Goal: Task Accomplishment & Management: Use online tool/utility

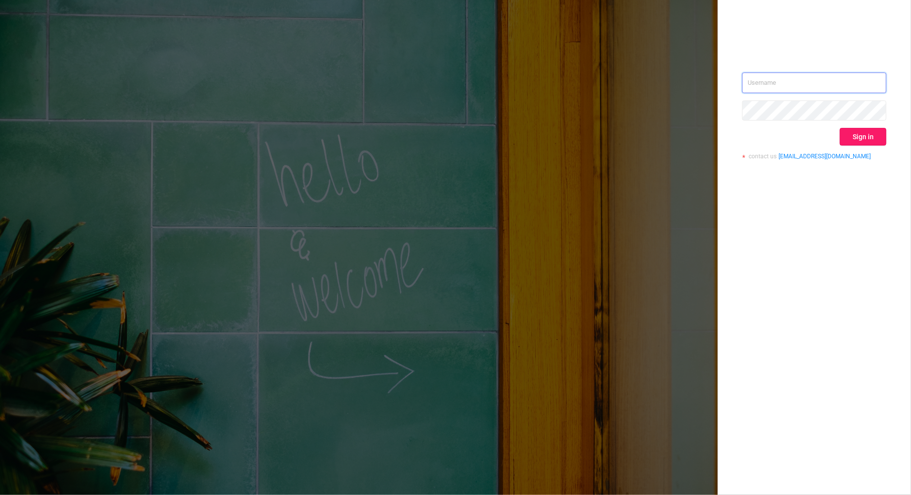
type input "[PERSON_NAME][EMAIL_ADDRESS][DOMAIN_NAME]"
click at [869, 136] on button "Sign in" at bounding box center [863, 137] width 47 height 18
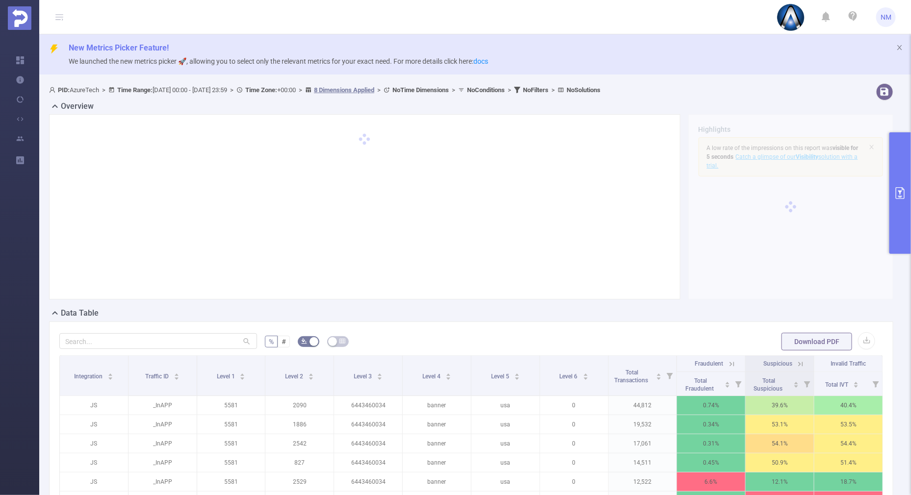
click at [904, 207] on button "primary" at bounding box center [900, 193] width 22 height 122
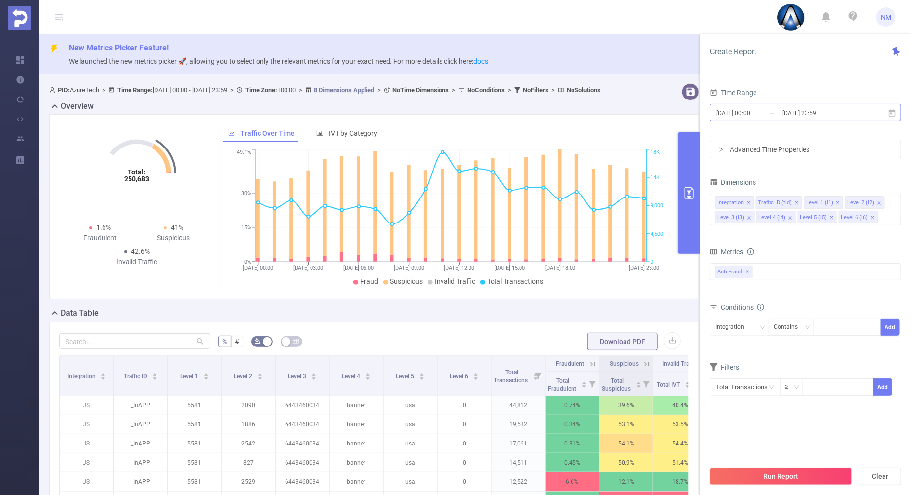
click at [808, 113] on input "[DATE] 23:59" at bounding box center [820, 112] width 79 height 13
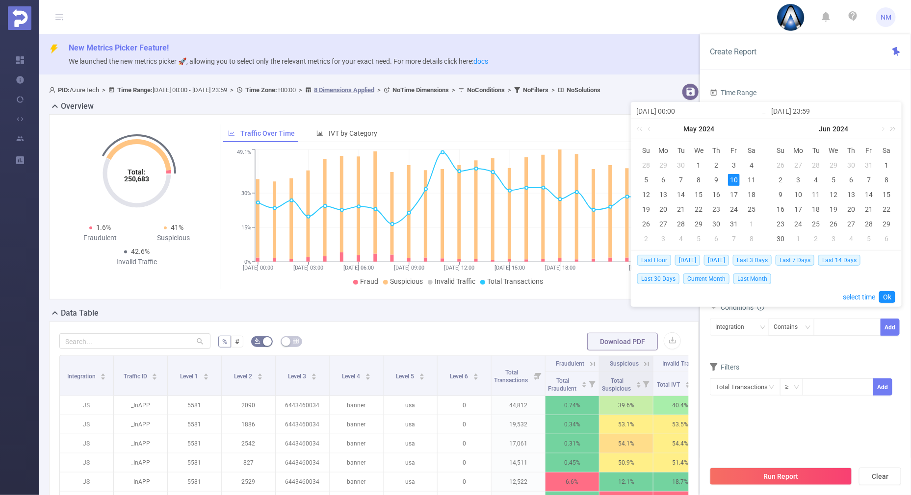
click at [896, 129] on link at bounding box center [891, 129] width 13 height 20
click at [882, 129] on link at bounding box center [882, 129] width 9 height 20
click at [850, 223] on div "28" at bounding box center [851, 224] width 12 height 12
click at [832, 223] on div "27" at bounding box center [834, 224] width 12 height 12
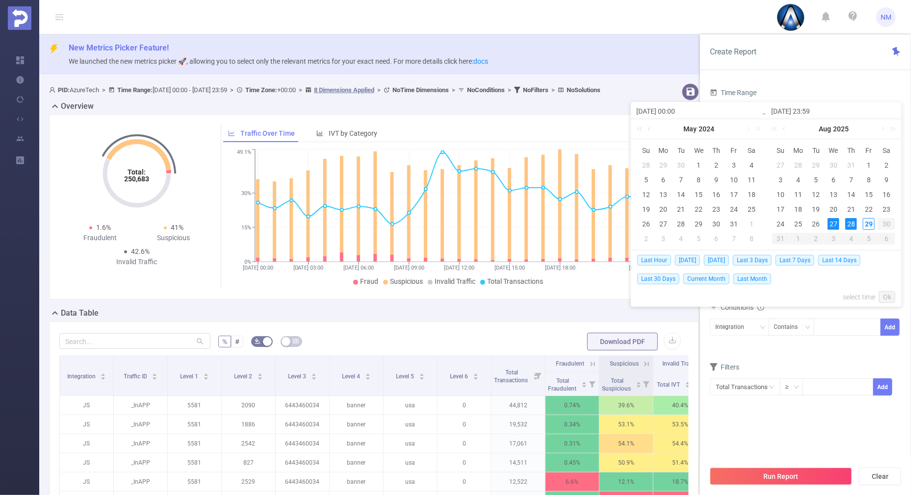
type input "[DATE] 00:00"
type input "[DATE] 23:59"
type input "[DATE] 00:00"
type input "[DATE] 23:59"
click at [730, 220] on div "29" at bounding box center [734, 224] width 12 height 12
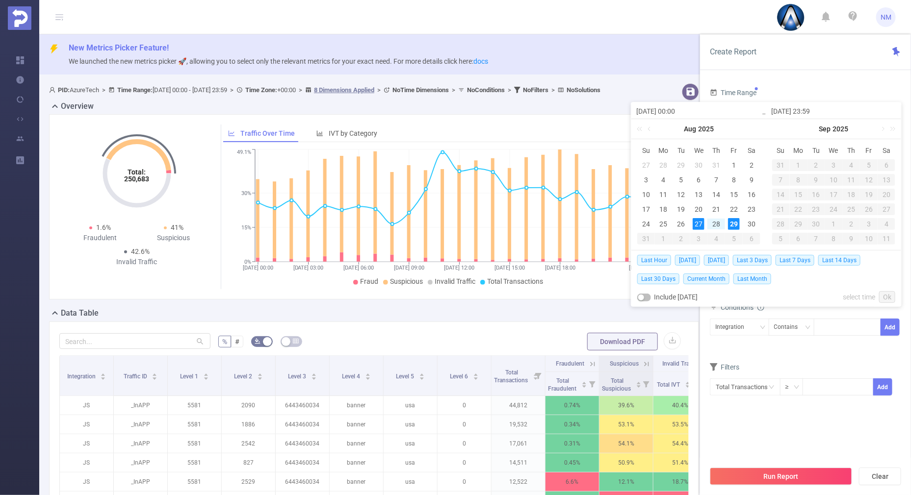
click at [700, 221] on div "27" at bounding box center [699, 224] width 12 height 12
type input "[DATE] 23:59"
click at [888, 294] on link "Ok" at bounding box center [887, 297] width 16 height 12
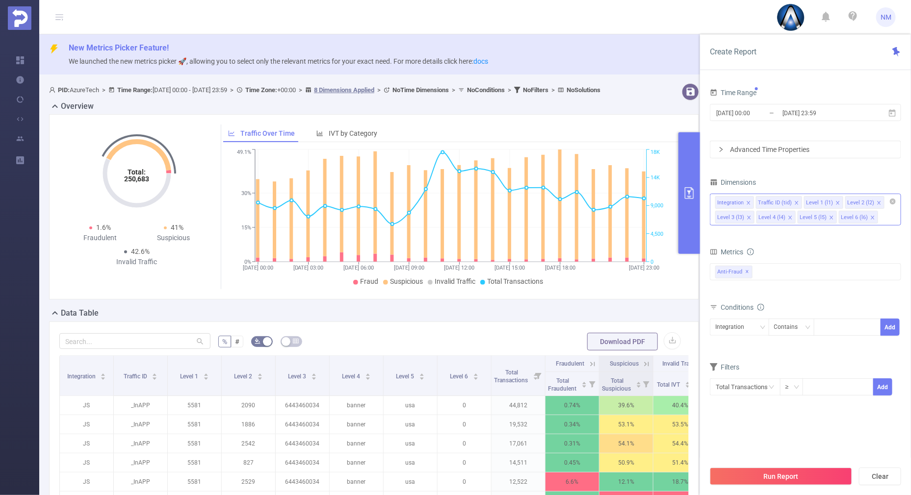
click at [896, 204] on div "Integration Traffic ID (tid) Level 1 (l1) Level 2 (l2) Level 3 (l3) Level 4 (l4…" at bounding box center [805, 210] width 191 height 32
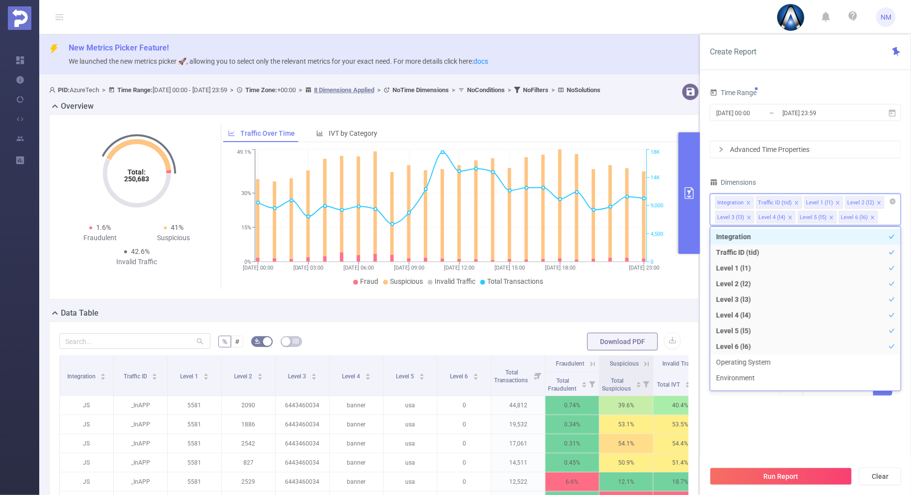
click at [893, 202] on icon "icon: close-circle" at bounding box center [893, 202] width 6 height 6
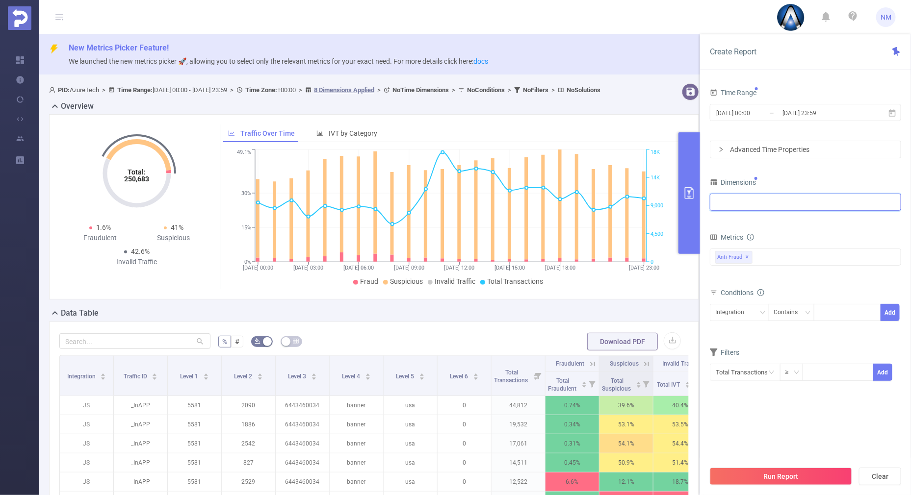
click at [791, 207] on div at bounding box center [805, 202] width 181 height 16
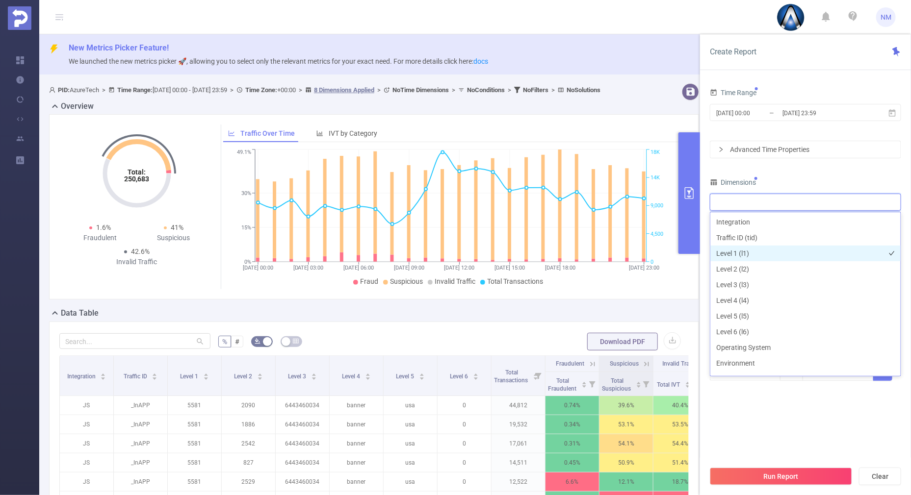
click at [751, 256] on li "Level 1 (l1)" at bounding box center [805, 254] width 190 height 16
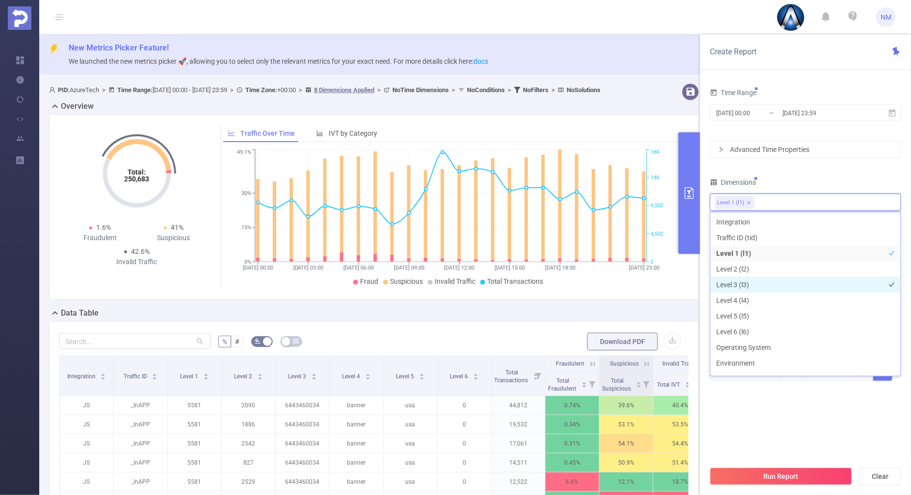
click at [738, 289] on li "Level 3 (l3)" at bounding box center [805, 285] width 190 height 16
click at [790, 181] on div "Dimensions" at bounding box center [805, 184] width 191 height 16
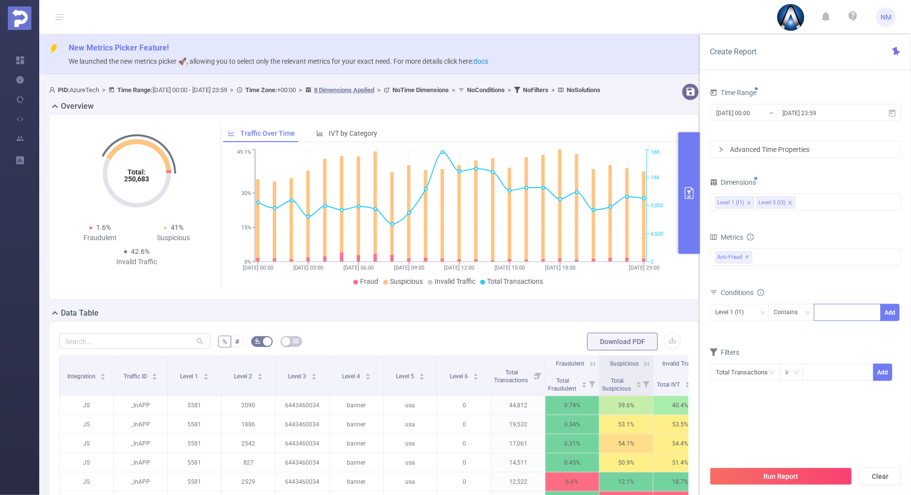
click at [836, 314] on div at bounding box center [847, 313] width 56 height 16
type input "22046"
click at [894, 312] on button "Add" at bounding box center [890, 312] width 19 height 17
click at [762, 312] on icon "icon: down" at bounding box center [762, 312] width 5 height 3
click at [746, 336] on li "Level 1 (l1)" at bounding box center [739, 332] width 59 height 16
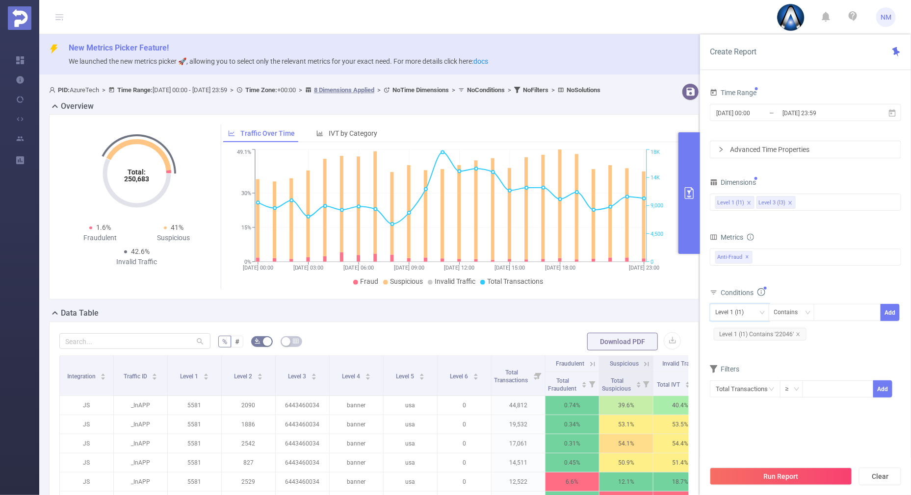
click at [793, 284] on div "Metrics Total Fraudulent Bot/Virus Hostile Tools Tunneled Traffic Non Malicious…" at bounding box center [805, 258] width 191 height 55
click at [782, 475] on button "Run Report" at bounding box center [781, 477] width 142 height 18
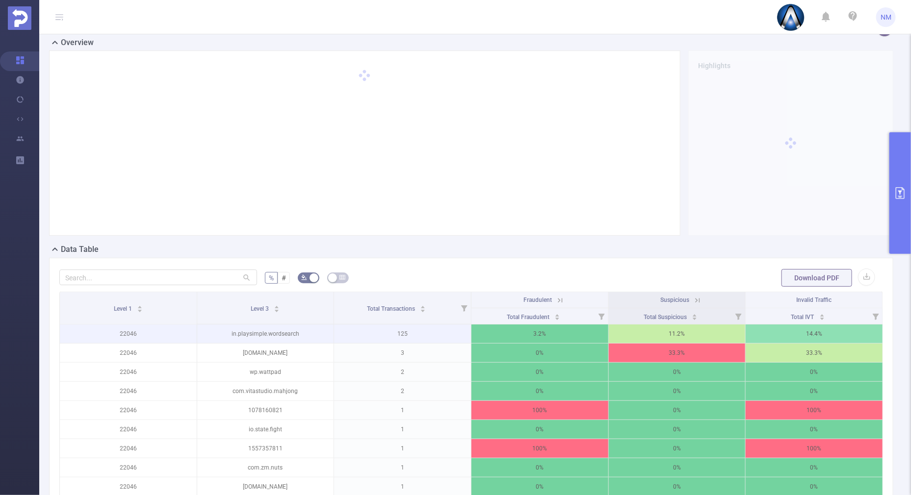
scroll to position [122, 0]
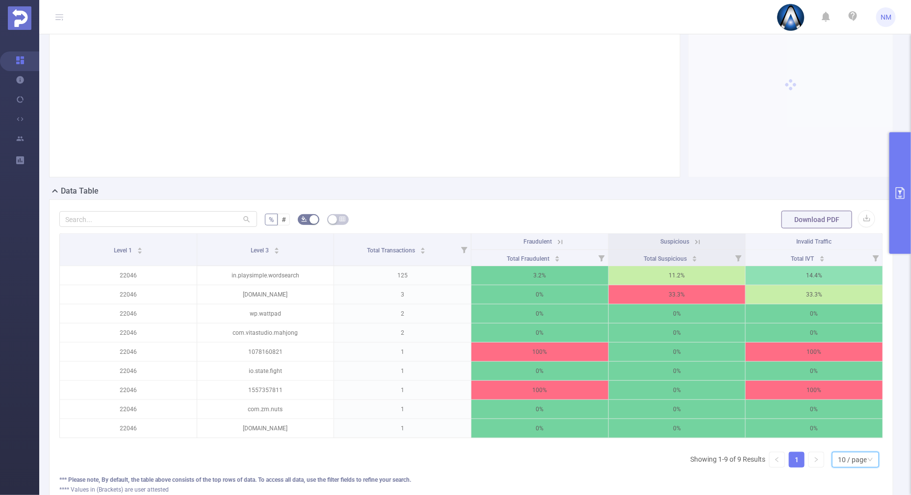
drag, startPoint x: 853, startPoint y: 464, endPoint x: 854, endPoint y: 459, distance: 4.9
click at [853, 464] on div "10 / page" at bounding box center [852, 460] width 29 height 15
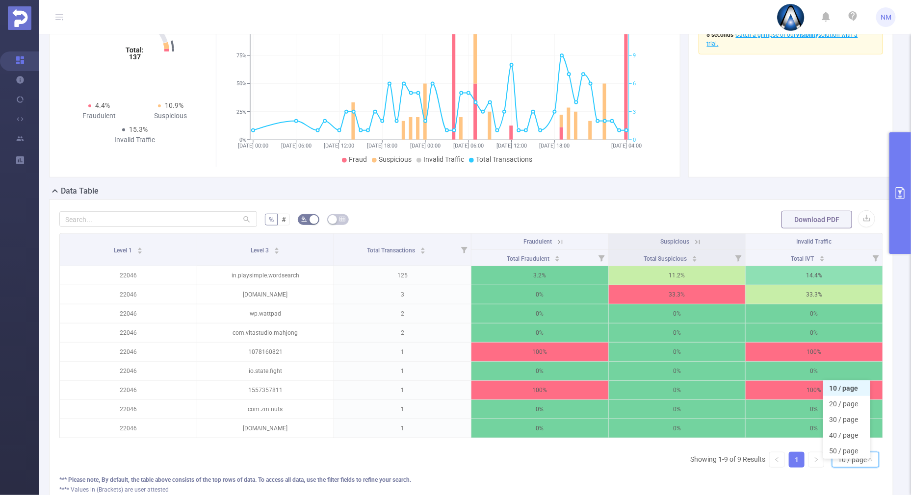
click at [558, 241] on icon at bounding box center [560, 242] width 4 height 4
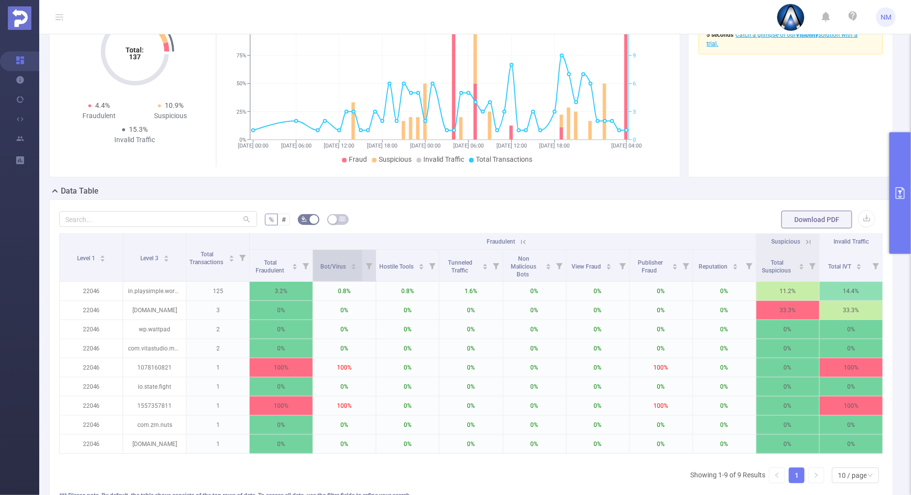
click at [351, 262] on icon "icon: caret-up" at bounding box center [353, 264] width 5 height 5
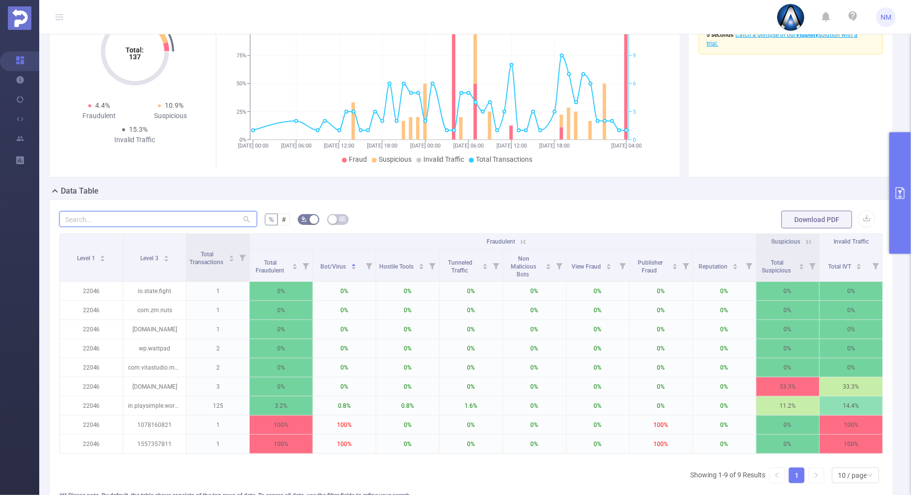
click at [201, 214] on input "text" at bounding box center [158, 219] width 198 height 16
paste input "in.playsimple.wordsearch"
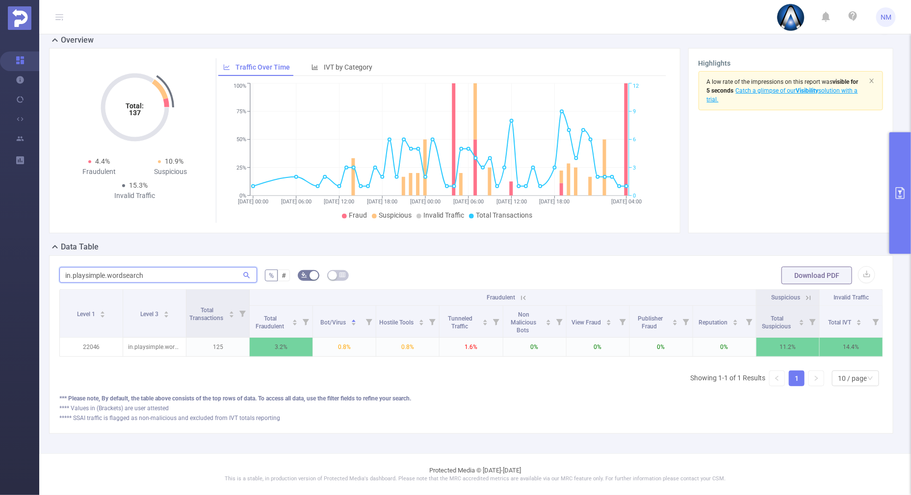
scroll to position [74, 0]
type input "in.playsimple.wordsearch"
click at [27, 252] on section "Overview Help Center (New) Usage Notification Integrations Users Reports New Me…" at bounding box center [455, 247] width 911 height 495
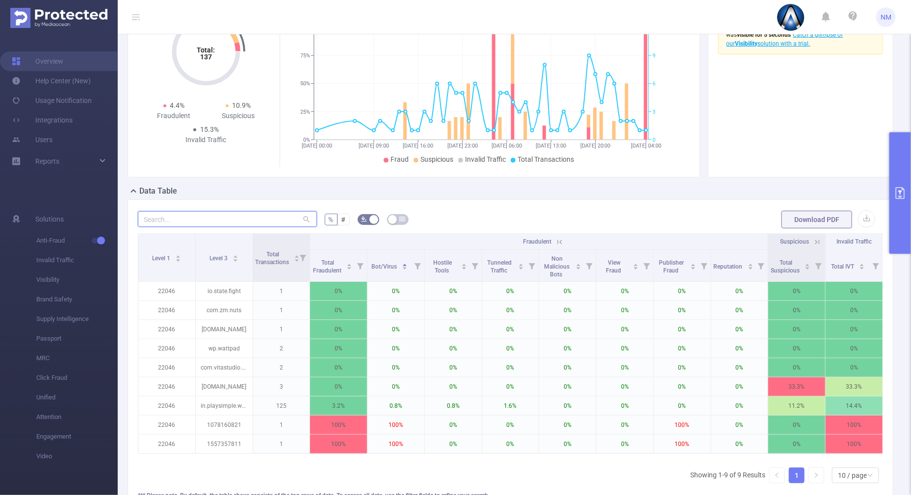
paste input "wp.wattpad"
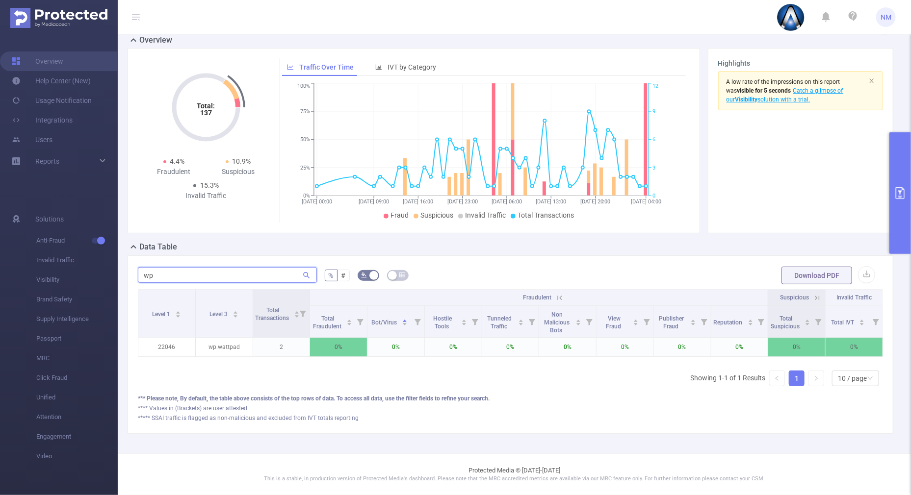
type input "w"
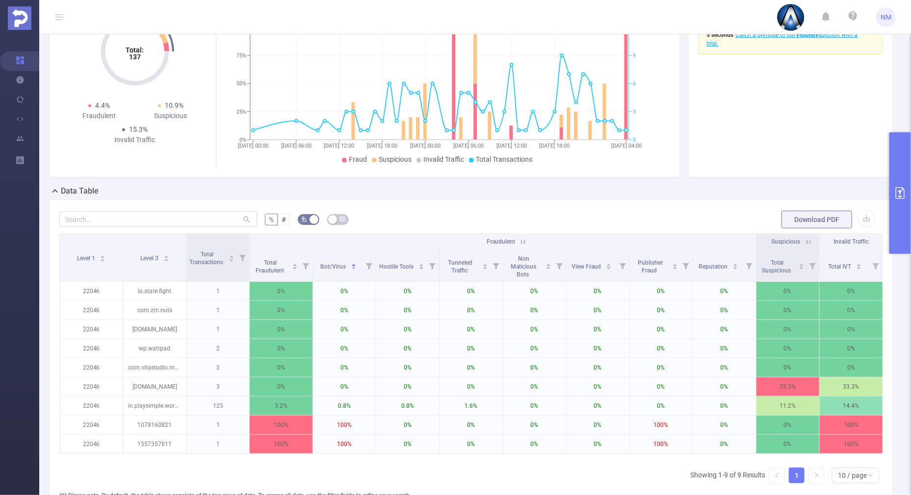
drag, startPoint x: 893, startPoint y: 223, endPoint x: 892, endPoint y: 218, distance: 4.9
click at [893, 224] on button "primary" at bounding box center [900, 193] width 22 height 122
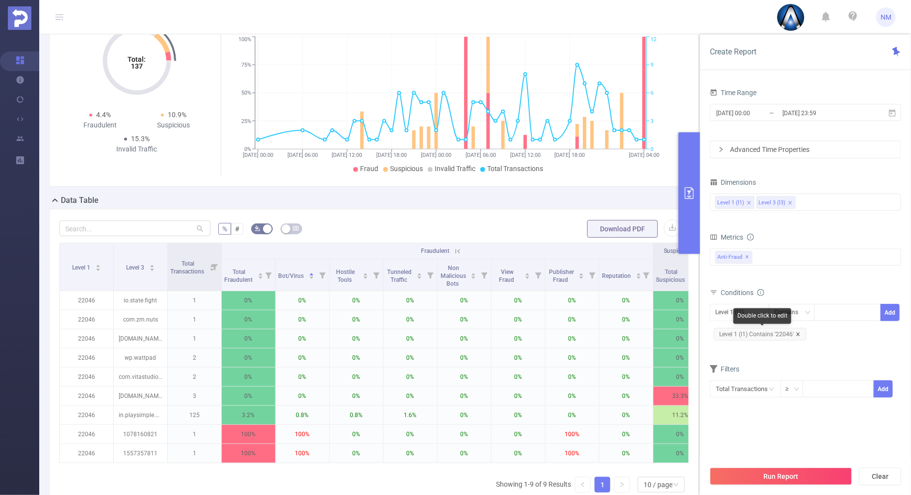
click at [798, 332] on icon "icon: close" at bounding box center [798, 334] width 5 height 5
click at [822, 314] on input at bounding box center [821, 313] width 4 height 13
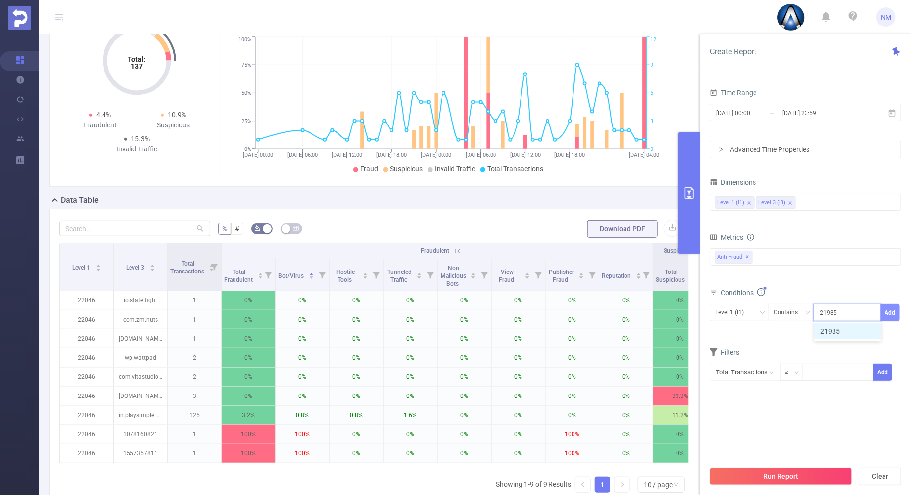
type input "21985"
click at [889, 309] on button "Add" at bounding box center [890, 312] width 19 height 17
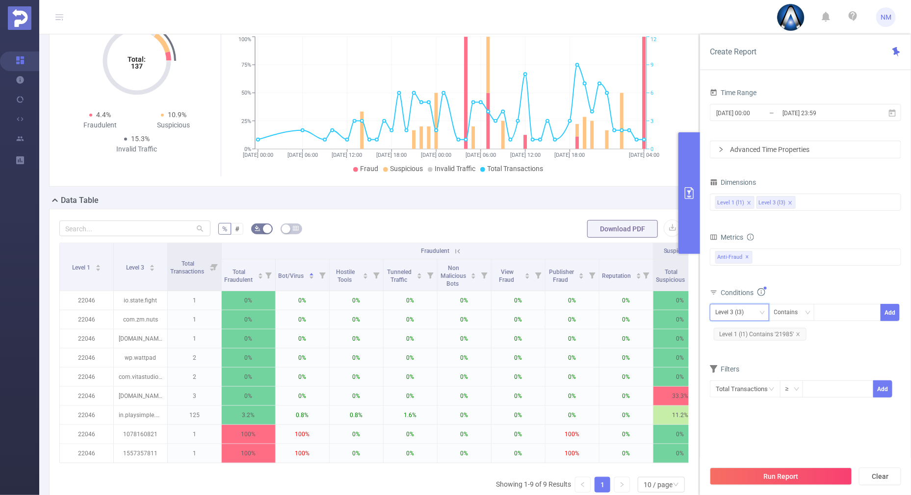
click at [764, 311] on icon "icon: down" at bounding box center [762, 313] width 6 height 6
click at [748, 335] on li "Level 1 (l1)" at bounding box center [739, 332] width 59 height 16
click at [816, 287] on div "Conditions" at bounding box center [805, 294] width 191 height 16
click at [785, 480] on button "Run Report" at bounding box center [781, 477] width 142 height 18
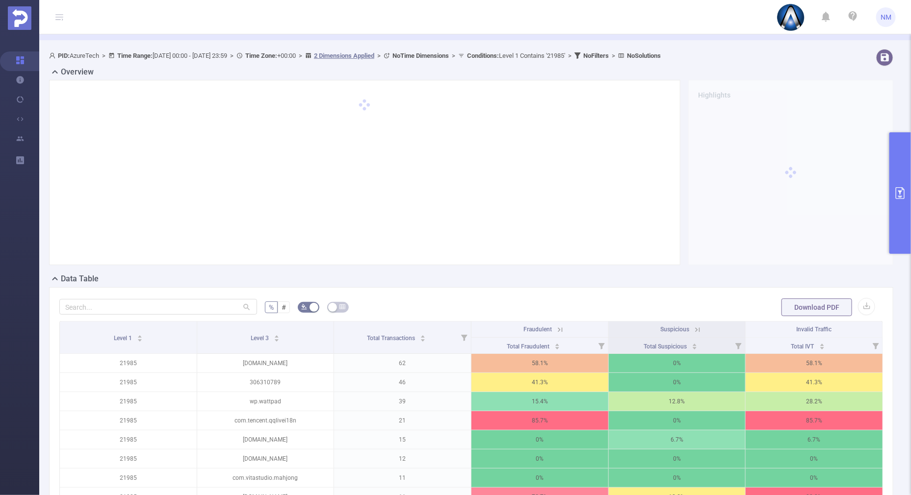
scroll to position [157, 0]
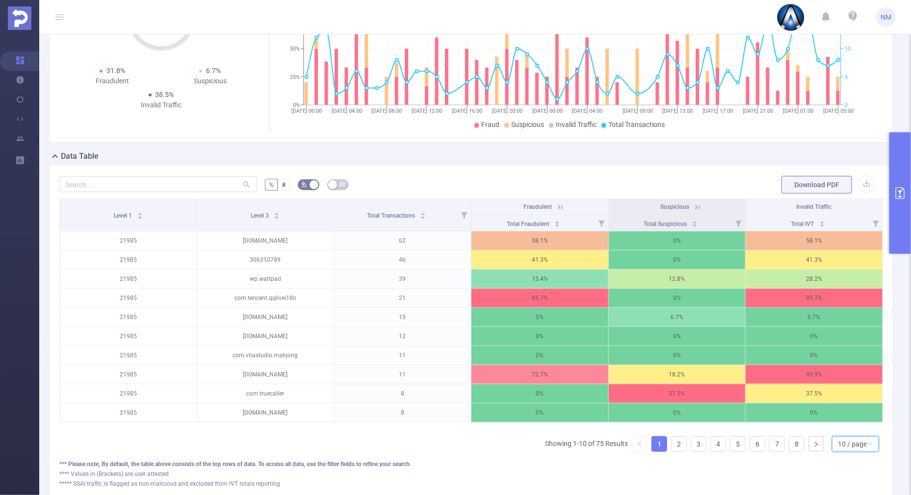
click at [867, 447] on icon "icon: down" at bounding box center [870, 445] width 6 height 6
click at [838, 407] on li "30 / page" at bounding box center [846, 404] width 47 height 16
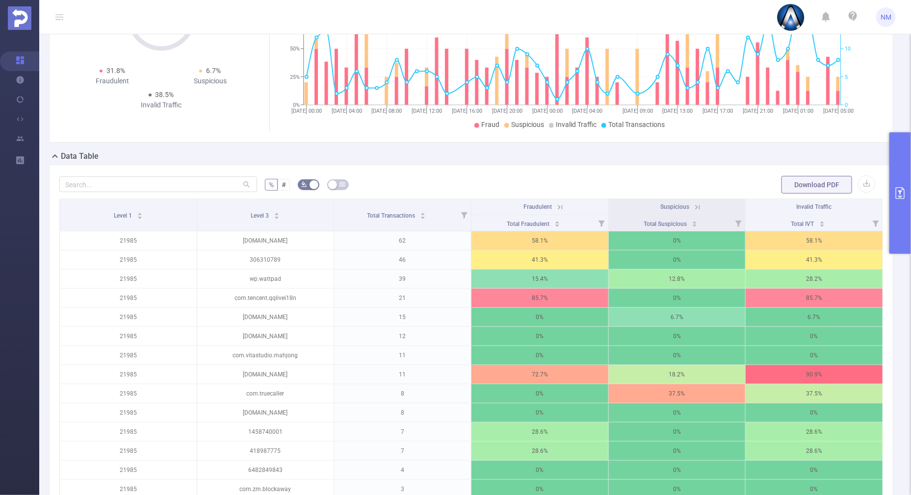
click at [553, 202] on icon at bounding box center [559, 207] width 12 height 10
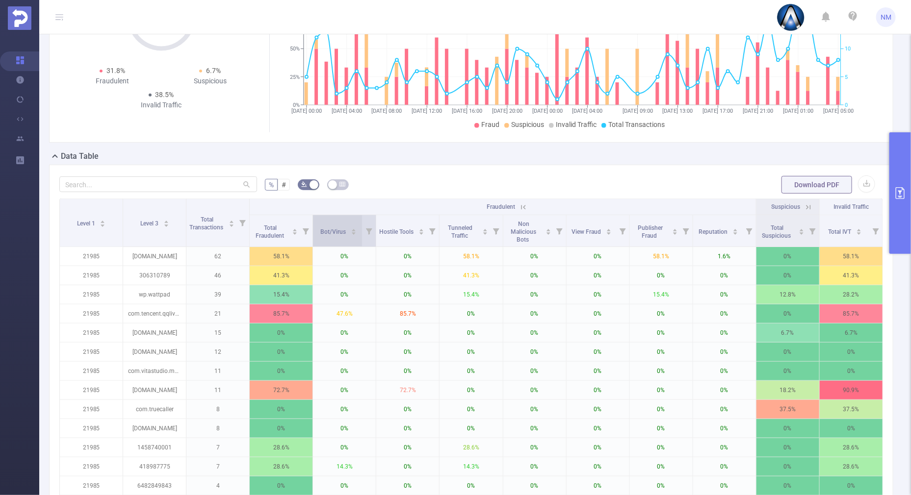
click at [348, 226] on div "Bot/Virus" at bounding box center [338, 231] width 36 height 10
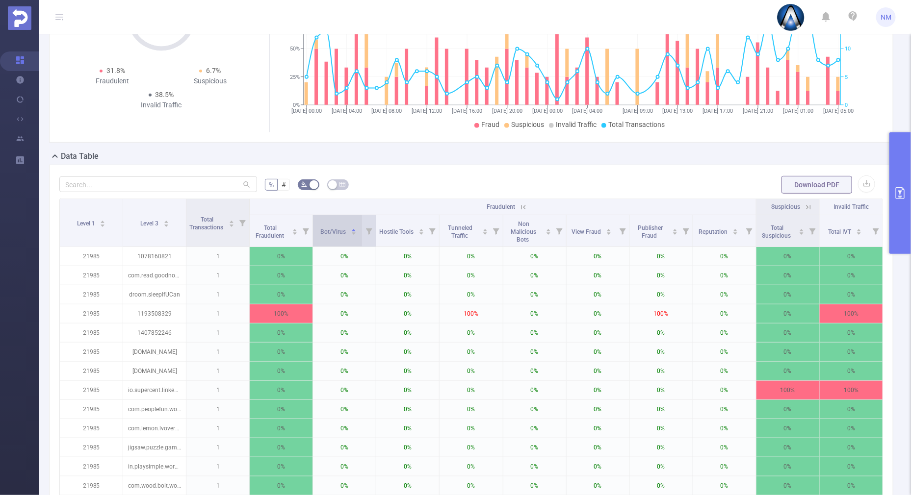
click at [351, 235] on icon "icon: caret-down" at bounding box center [353, 233] width 5 height 5
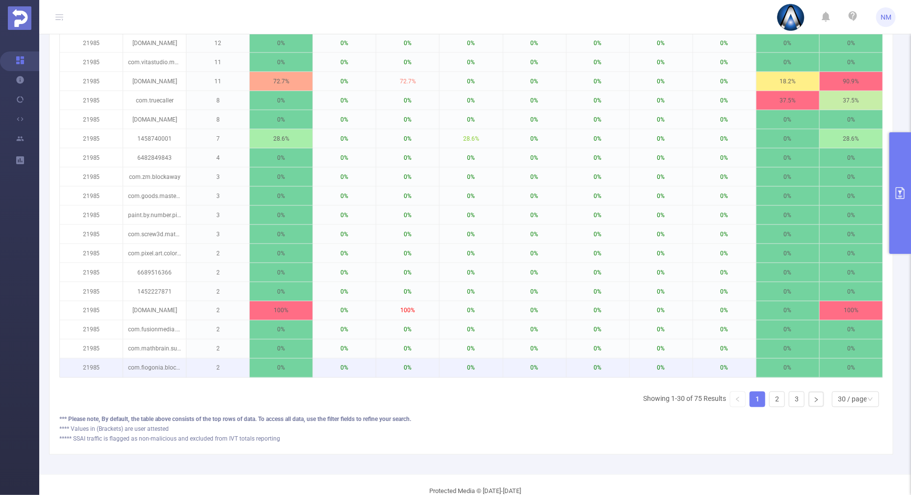
scroll to position [627, 0]
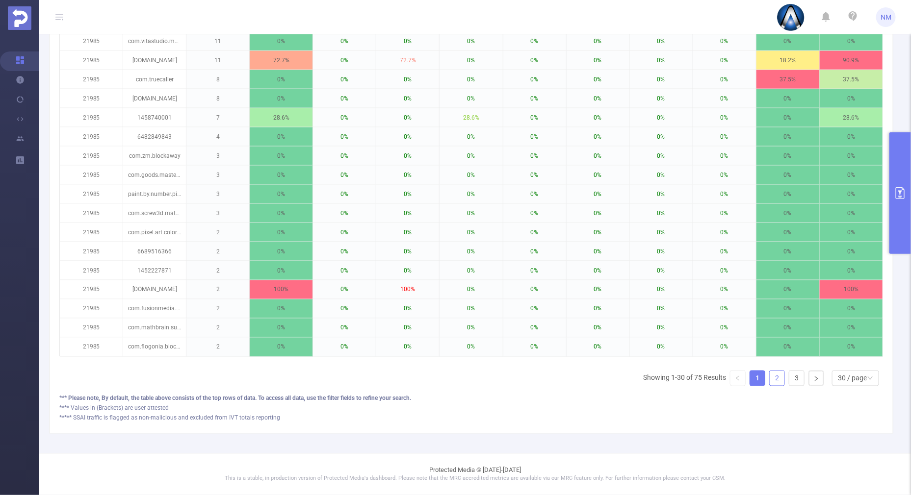
click at [770, 380] on link "2" at bounding box center [777, 378] width 15 height 15
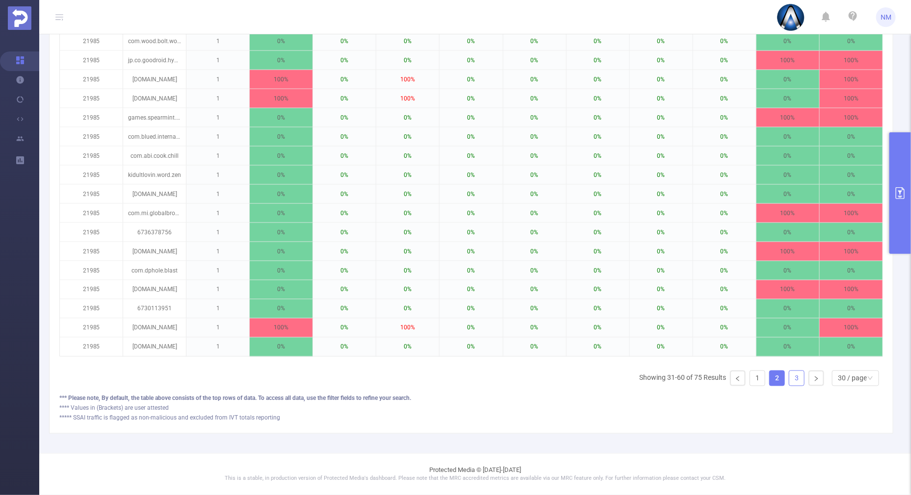
click at [789, 378] on link "3" at bounding box center [796, 378] width 15 height 15
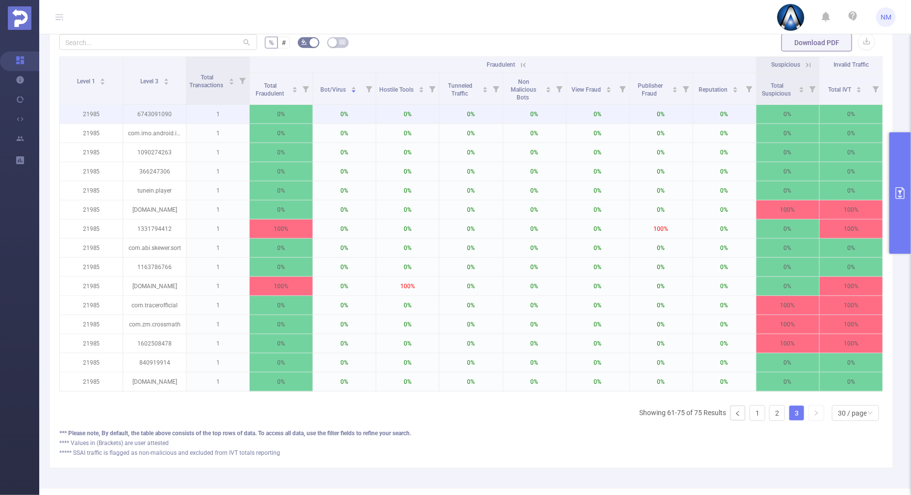
scroll to position [280, 0]
